Goal: Task Accomplishment & Management: Complete application form

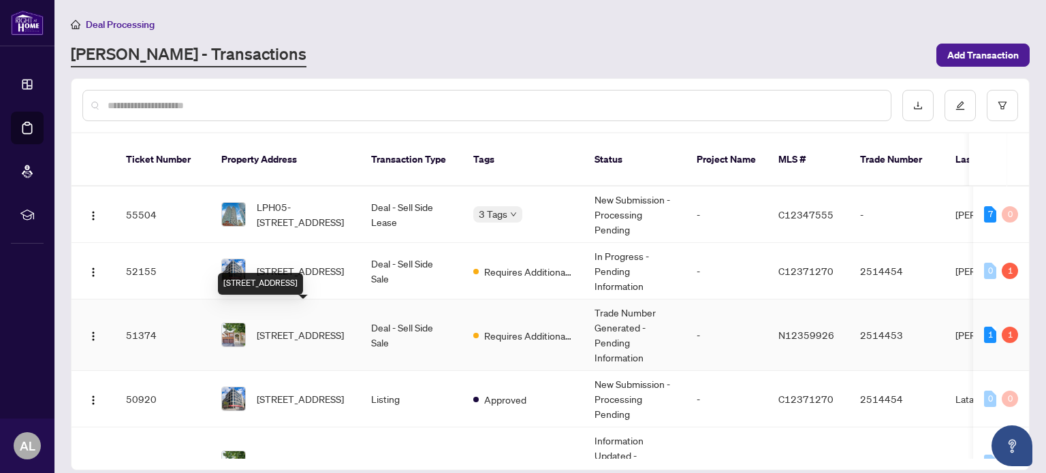
click at [302, 328] on span "[STREET_ADDRESS]" at bounding box center [300, 335] width 87 height 15
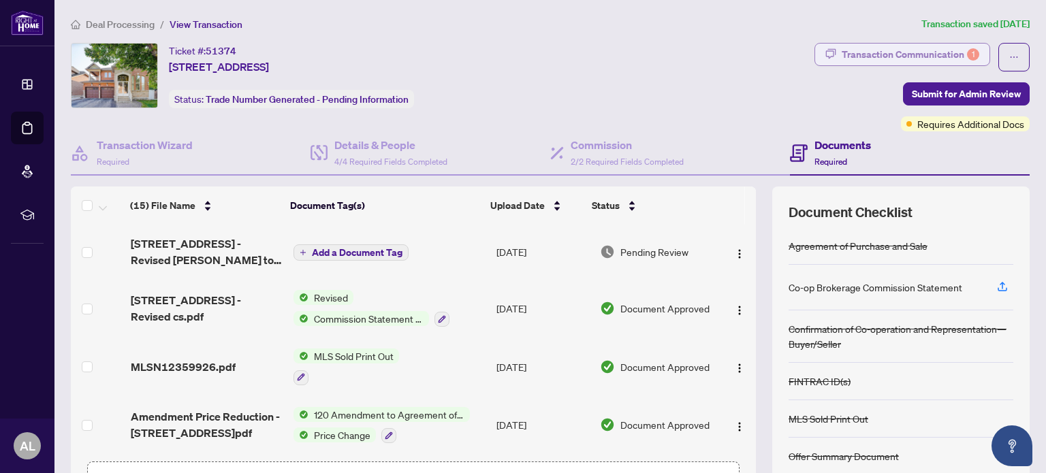
click at [881, 51] on div "Transaction Communication 1" at bounding box center [911, 55] width 138 height 22
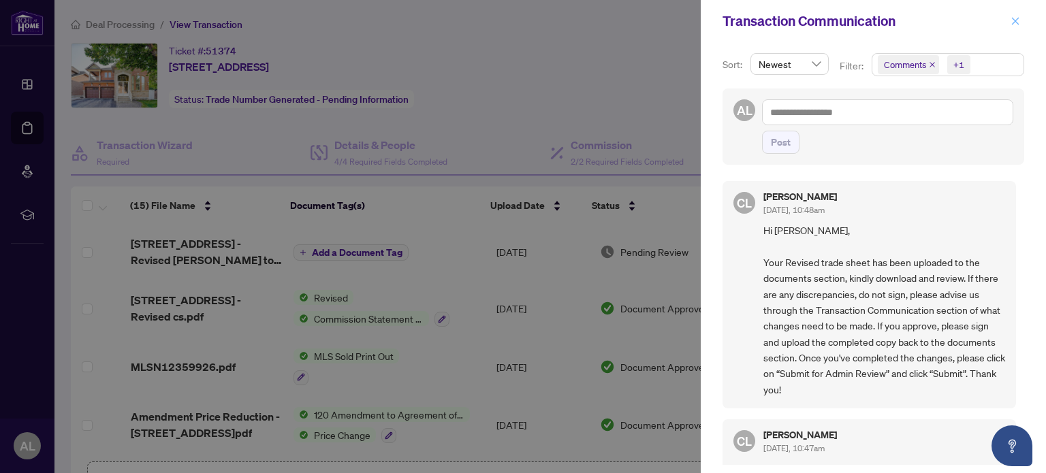
click at [1017, 22] on icon "close" at bounding box center [1015, 20] width 7 height 7
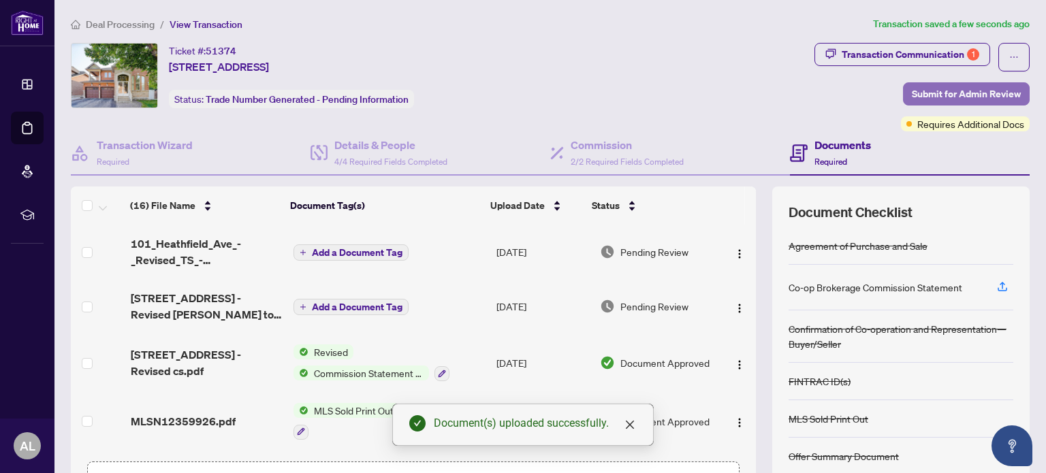
click at [943, 100] on span "Submit for Admin Review" at bounding box center [966, 94] width 109 height 22
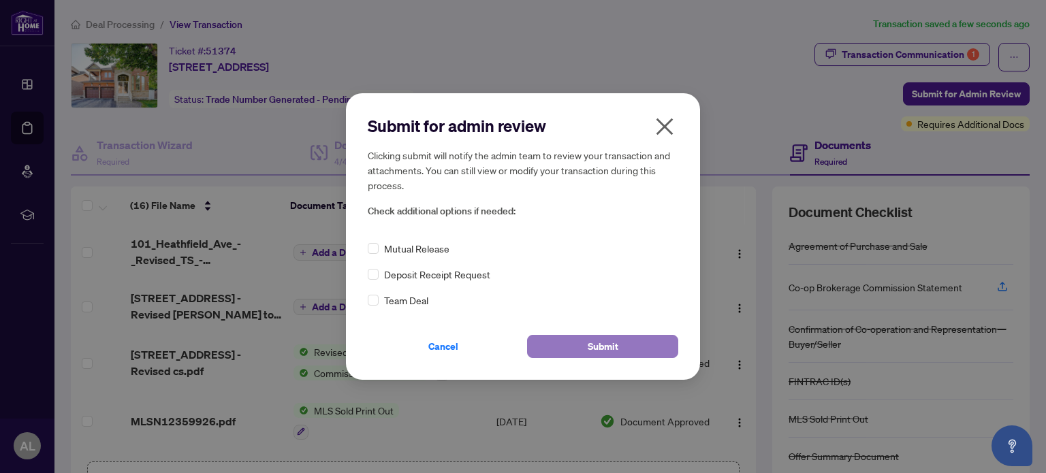
click at [565, 352] on button "Submit" at bounding box center [602, 346] width 151 height 23
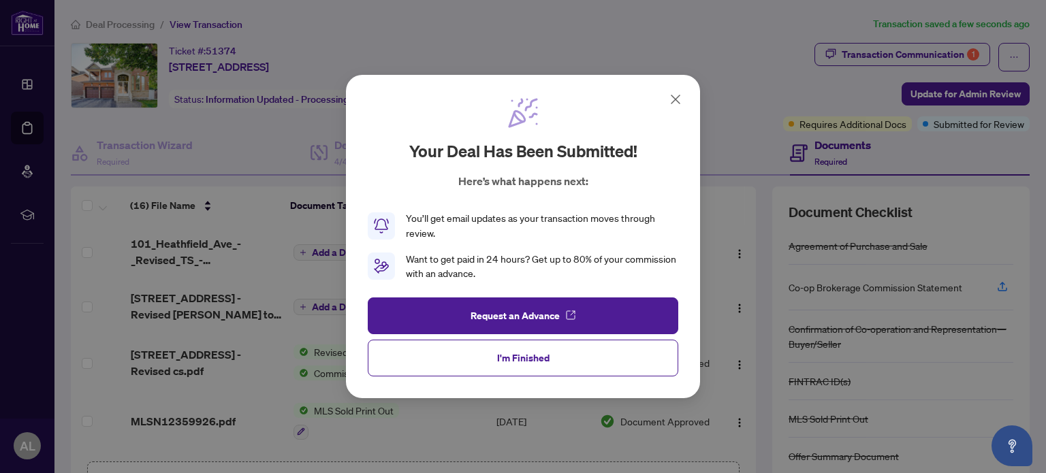
drag, startPoint x: 549, startPoint y: 356, endPoint x: 541, endPoint y: 358, distance: 7.8
click at [548, 356] on button "I'm Finished" at bounding box center [523, 358] width 311 height 37
